Goal: Task Accomplishment & Management: Use online tool/utility

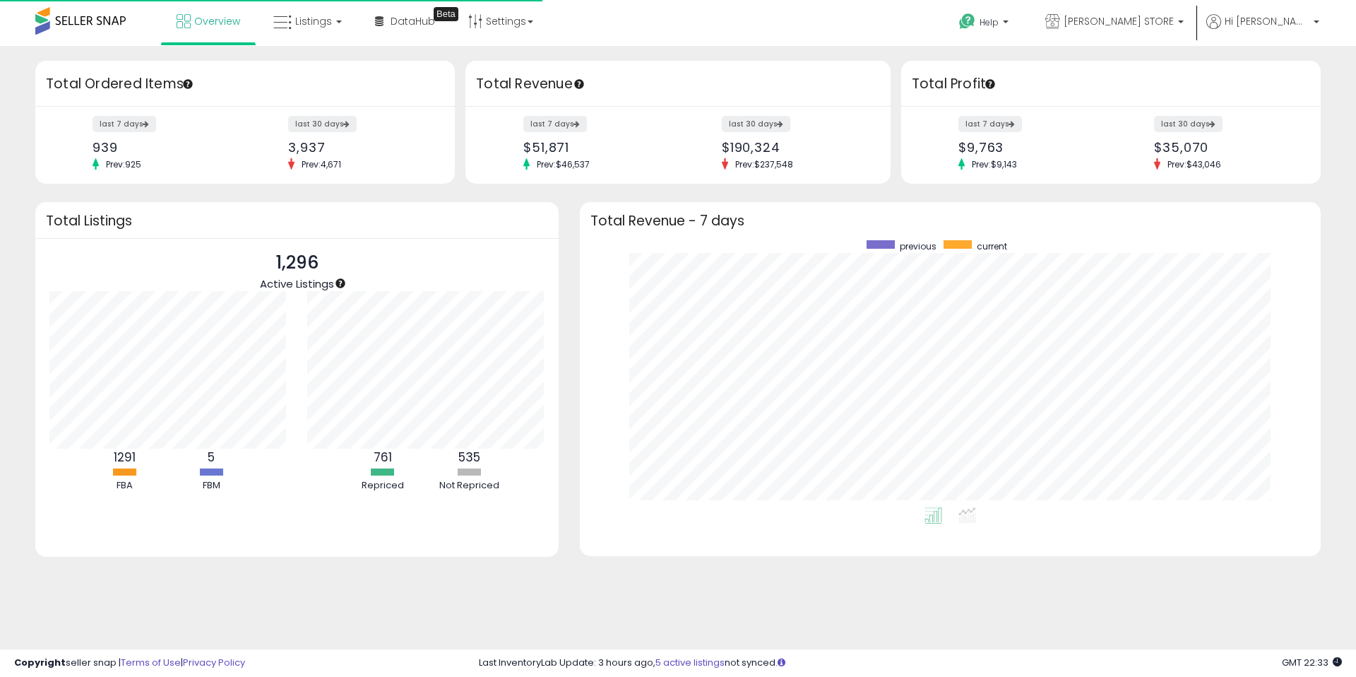
scroll to position [267, 713]
click at [304, 30] on link "Listings" at bounding box center [308, 21] width 90 height 42
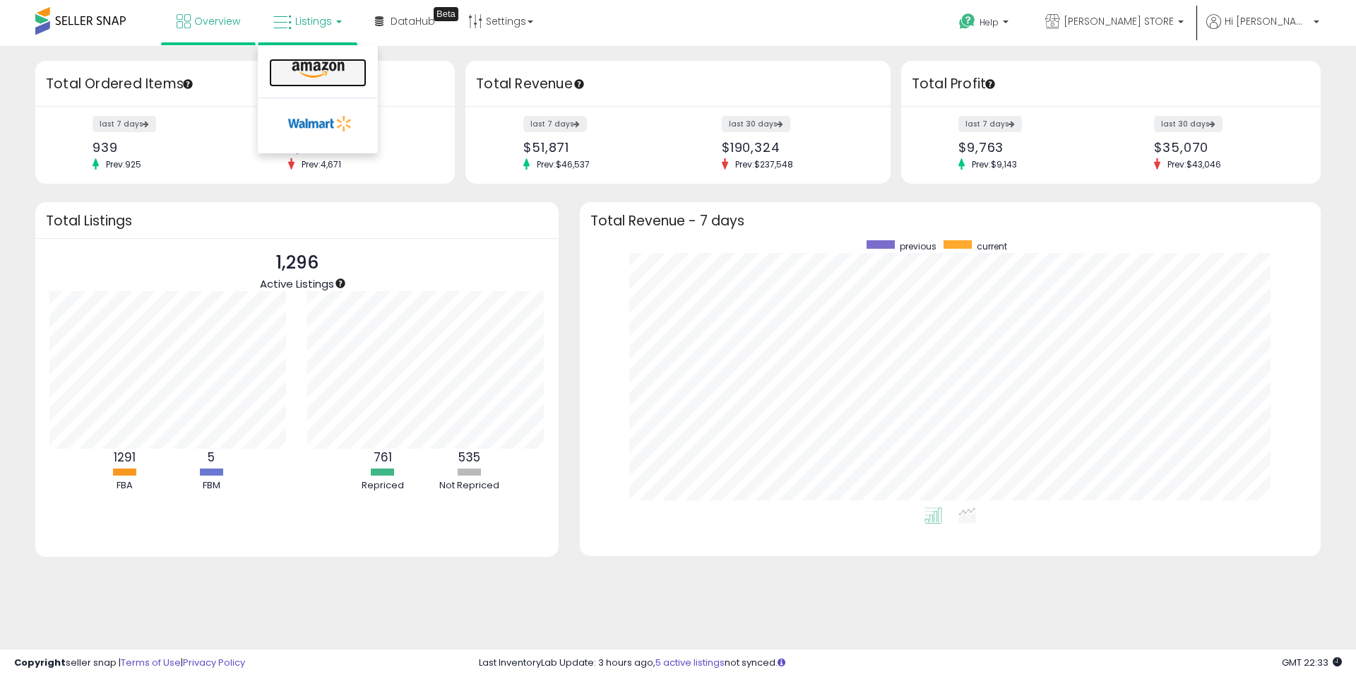
click at [298, 65] on icon at bounding box center [317, 70] width 61 height 18
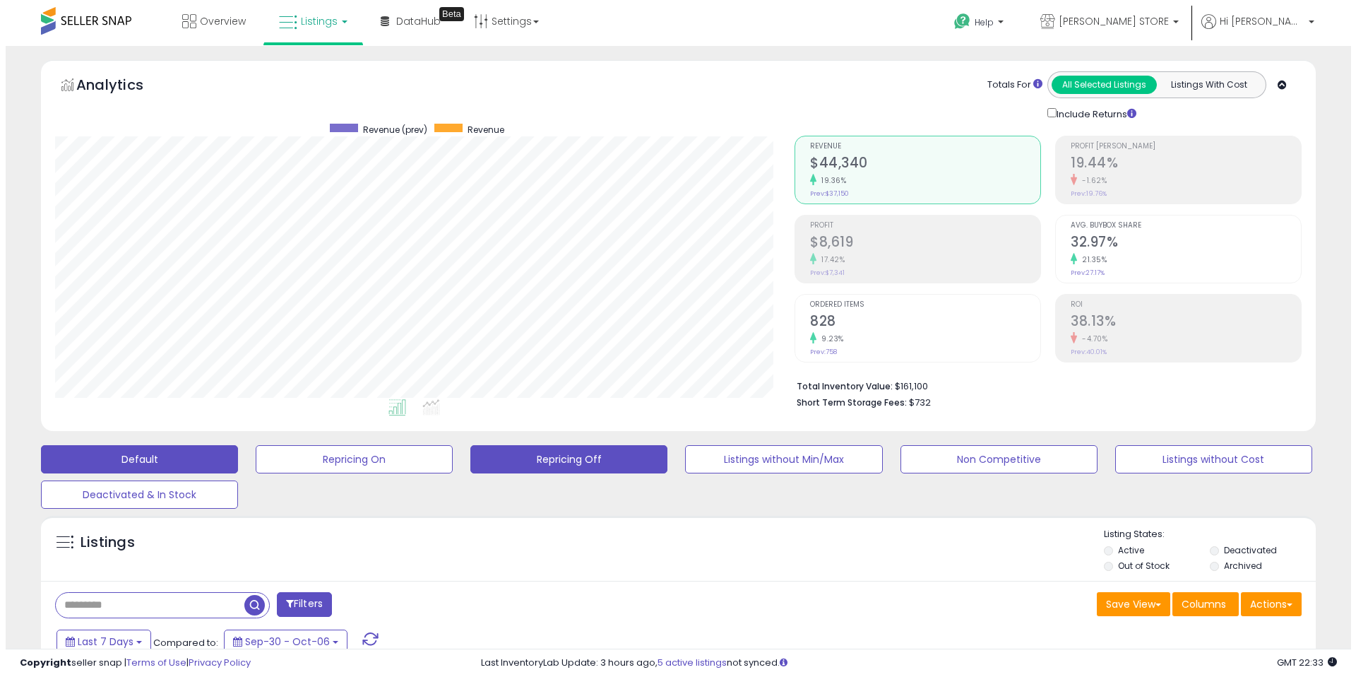
scroll to position [290, 739]
click at [561, 462] on button "Repricing Off" at bounding box center [563, 459] width 197 height 28
